Goal: Information Seeking & Learning: Learn about a topic

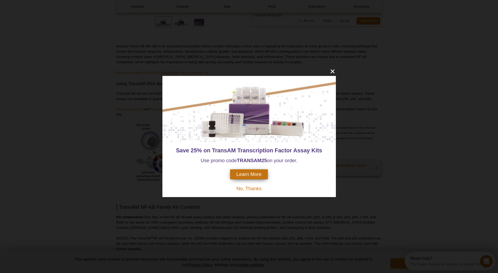
click at [332, 72] on icon "close" at bounding box center [332, 71] width 4 height 4
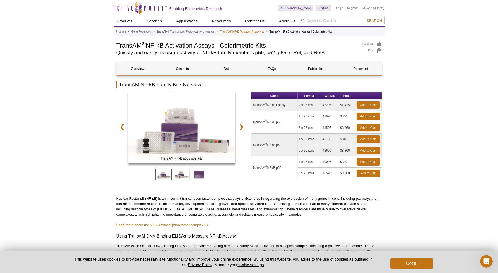
click at [238, 31] on link "TransAM ® NFκB Activation Assay Kits" at bounding box center [242, 31] width 44 height 5
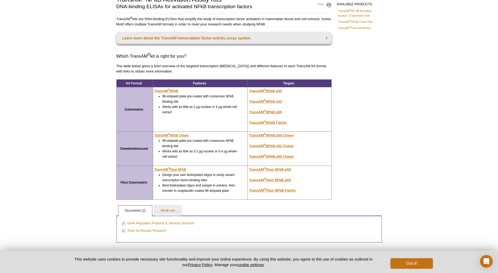
scroll to position [54, 0]
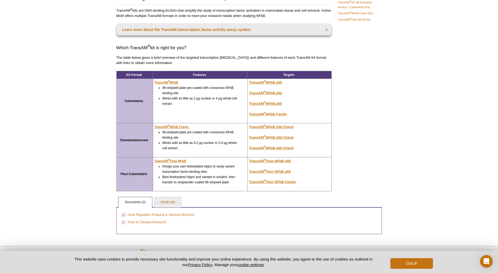
click at [194, 173] on li "Design your own biotinylated oligos to study variant transcription factor-bindi…" at bounding box center [201, 169] width 78 height 11
click at [97, 165] on div "Active Motif Logo Enabling Epigenetics Research 0 Search Skip to content Active…" at bounding box center [249, 119] width 498 height 347
click at [172, 200] on link "NFκB Info" at bounding box center [167, 202] width 27 height 11
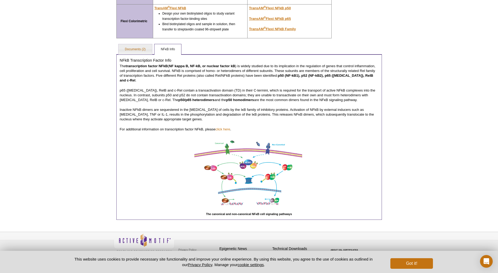
scroll to position [207, 0]
click at [139, 52] on link "Documents (2)" at bounding box center [135, 49] width 34 height 11
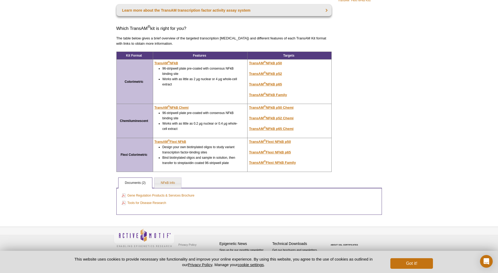
scroll to position [73, 0]
click at [171, 196] on link "Gene Regulation Products & Services Brochure" at bounding box center [158, 196] width 73 height 6
